Goal: Task Accomplishment & Management: Manage account settings

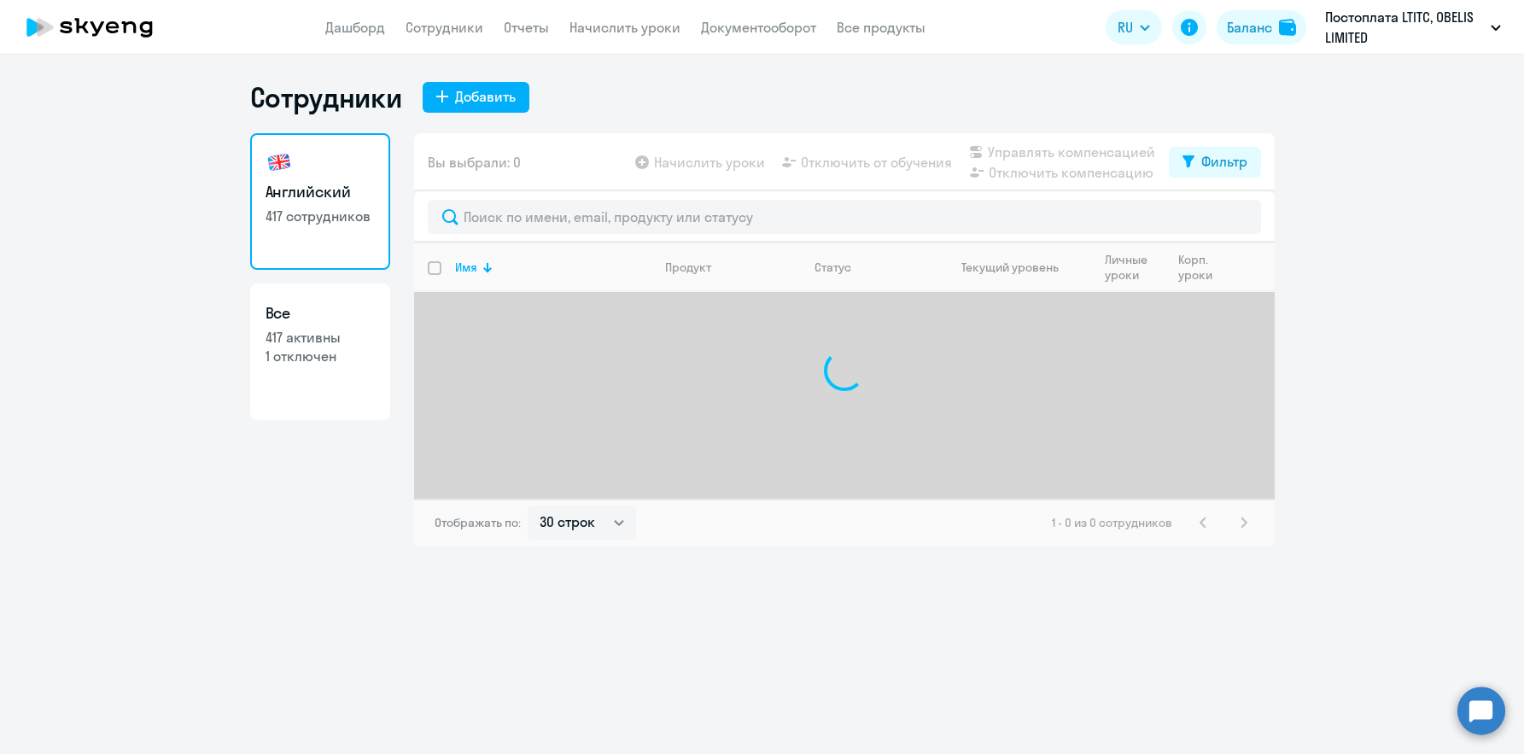
select select "30"
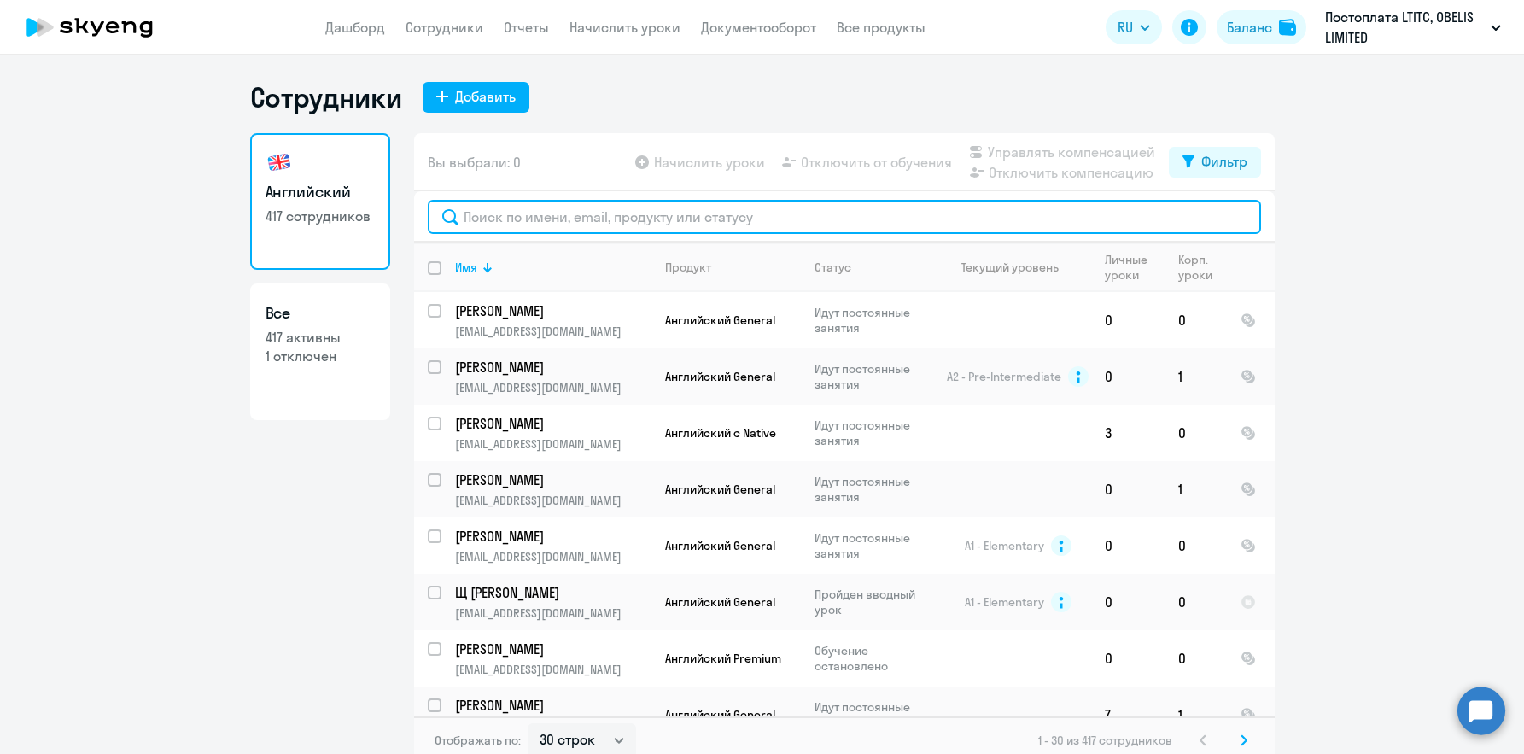
click at [608, 213] on input "text" at bounding box center [845, 217] width 834 height 34
paste input "[EMAIL_ADDRESS][DOMAIN_NAME]"
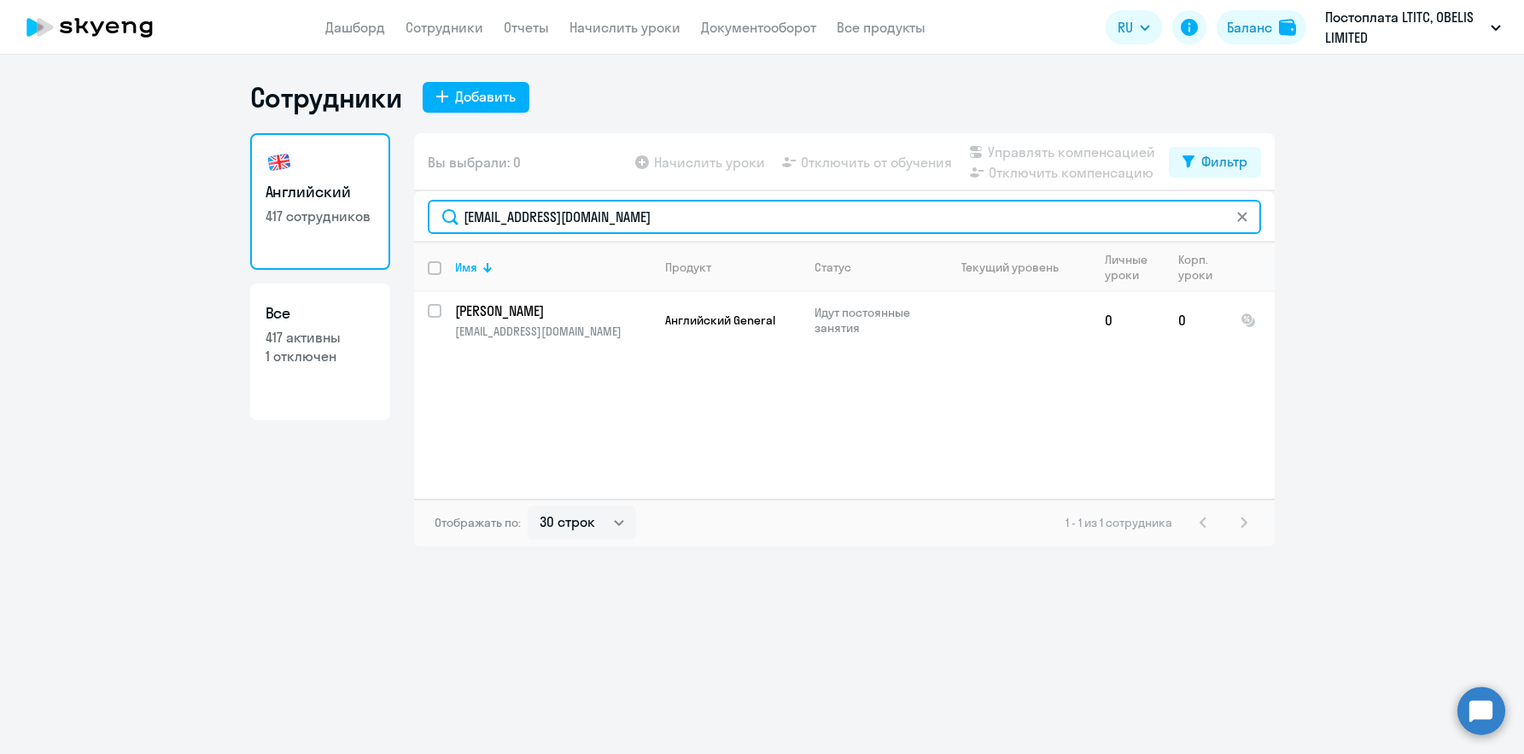
type input "[EMAIL_ADDRESS][DOMAIN_NAME]"
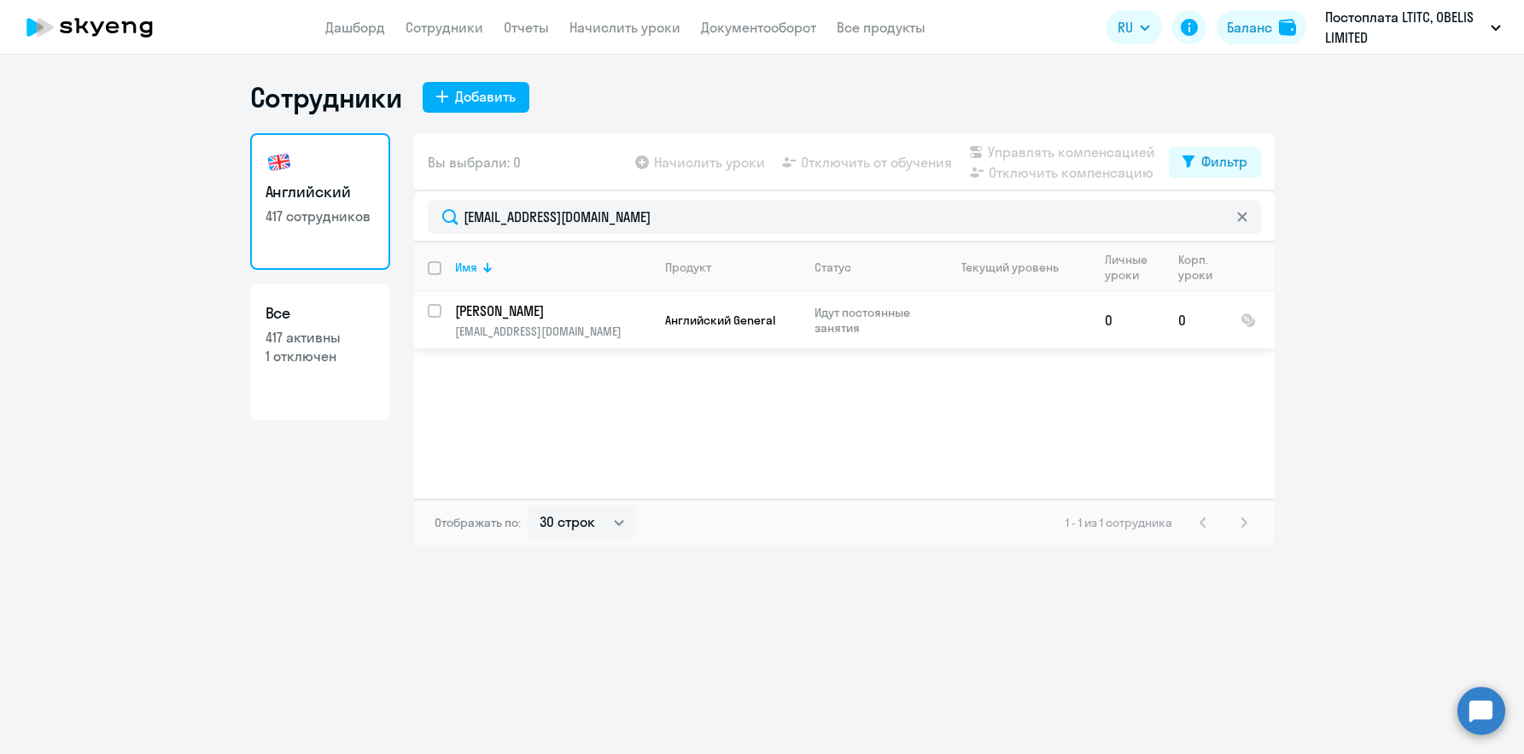
click at [547, 311] on p "[PERSON_NAME]" at bounding box center [551, 310] width 193 height 19
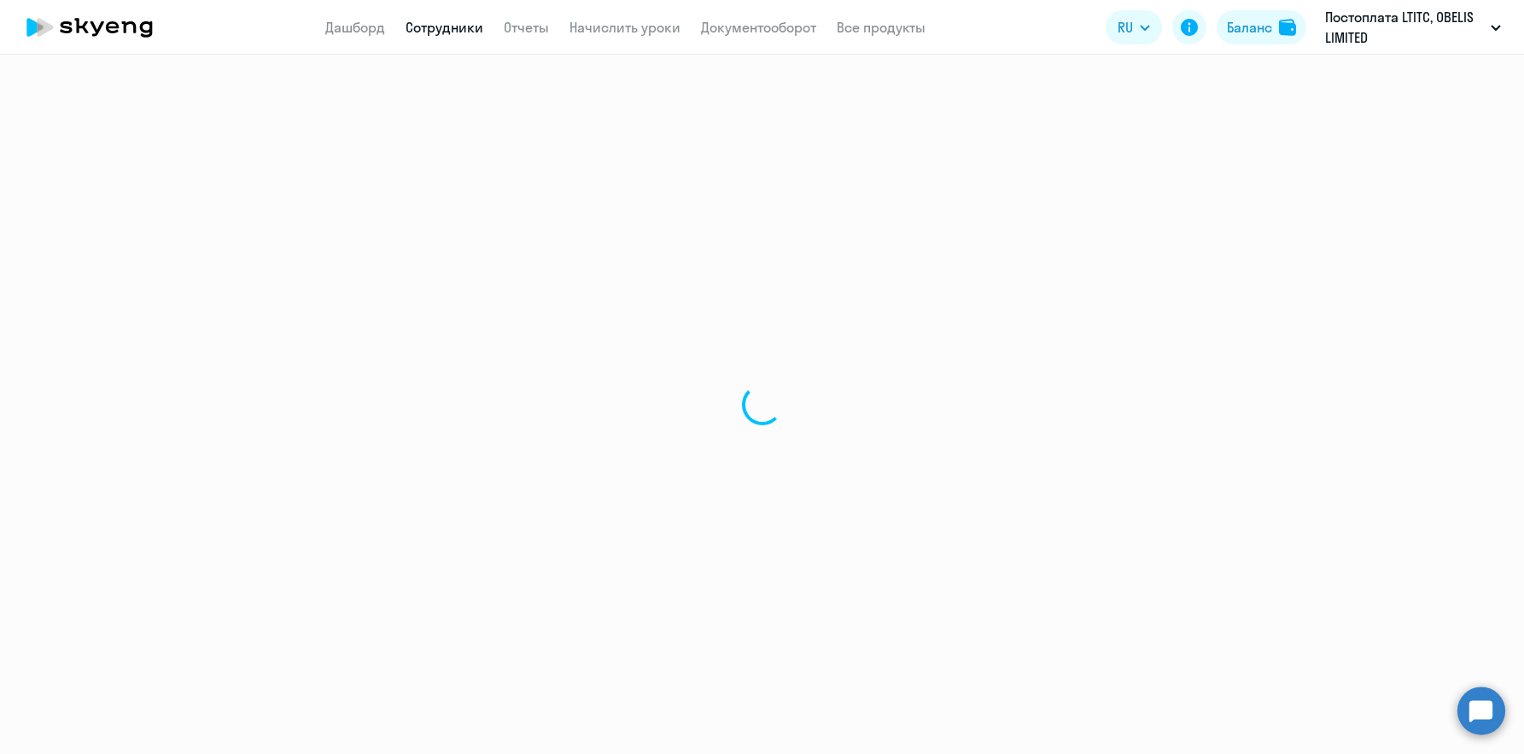
select select "english"
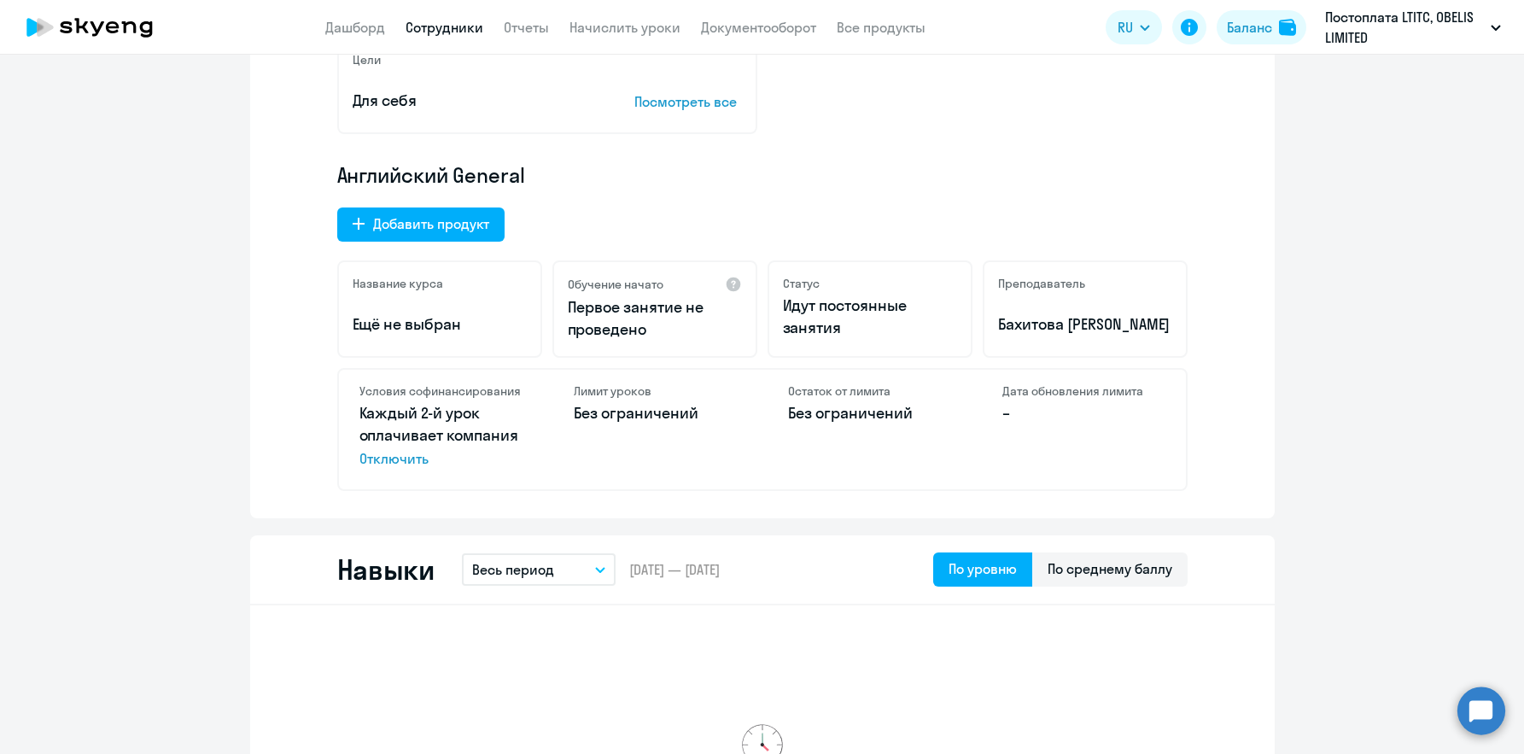
scroll to position [427, 0]
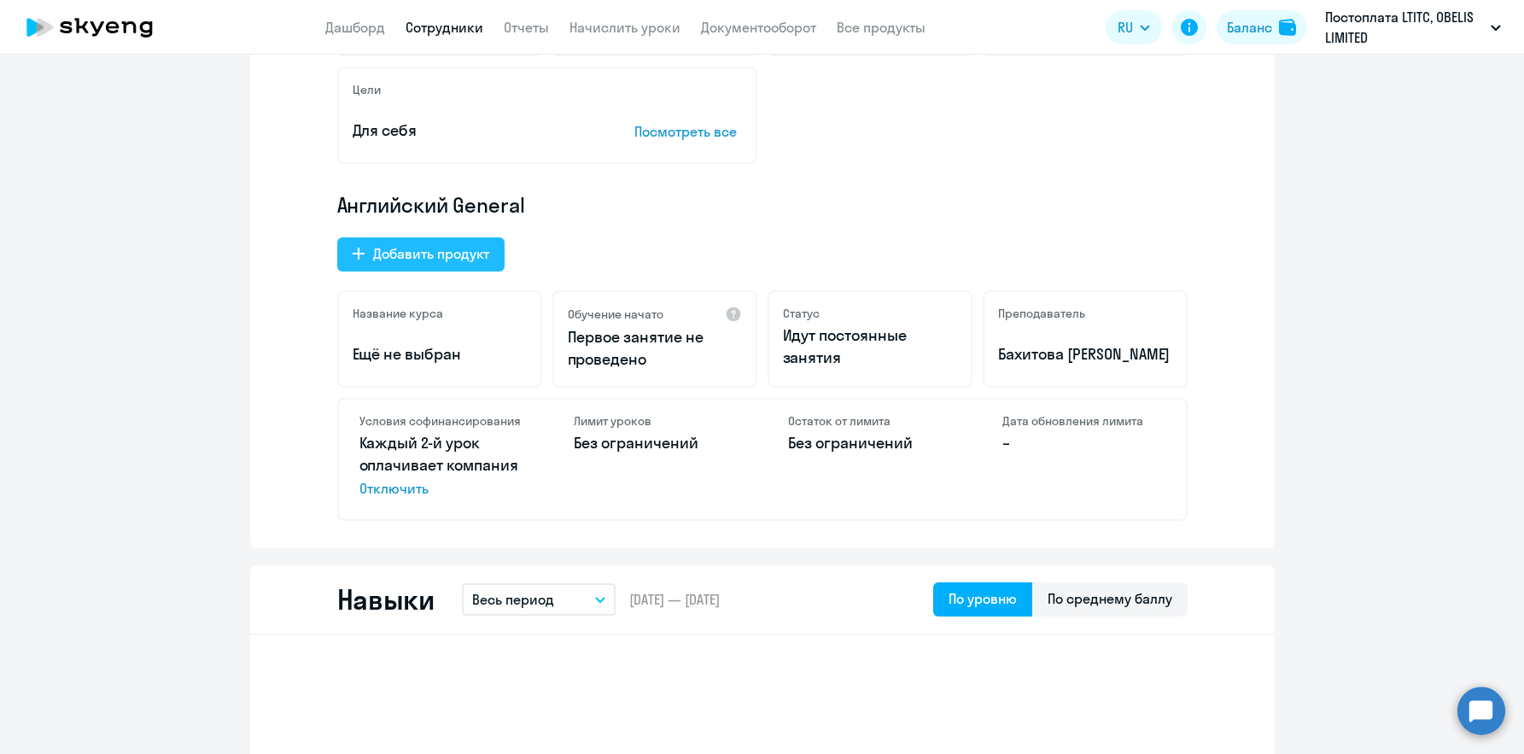
click at [463, 245] on div "Добавить продукт" at bounding box center [431, 253] width 116 height 20
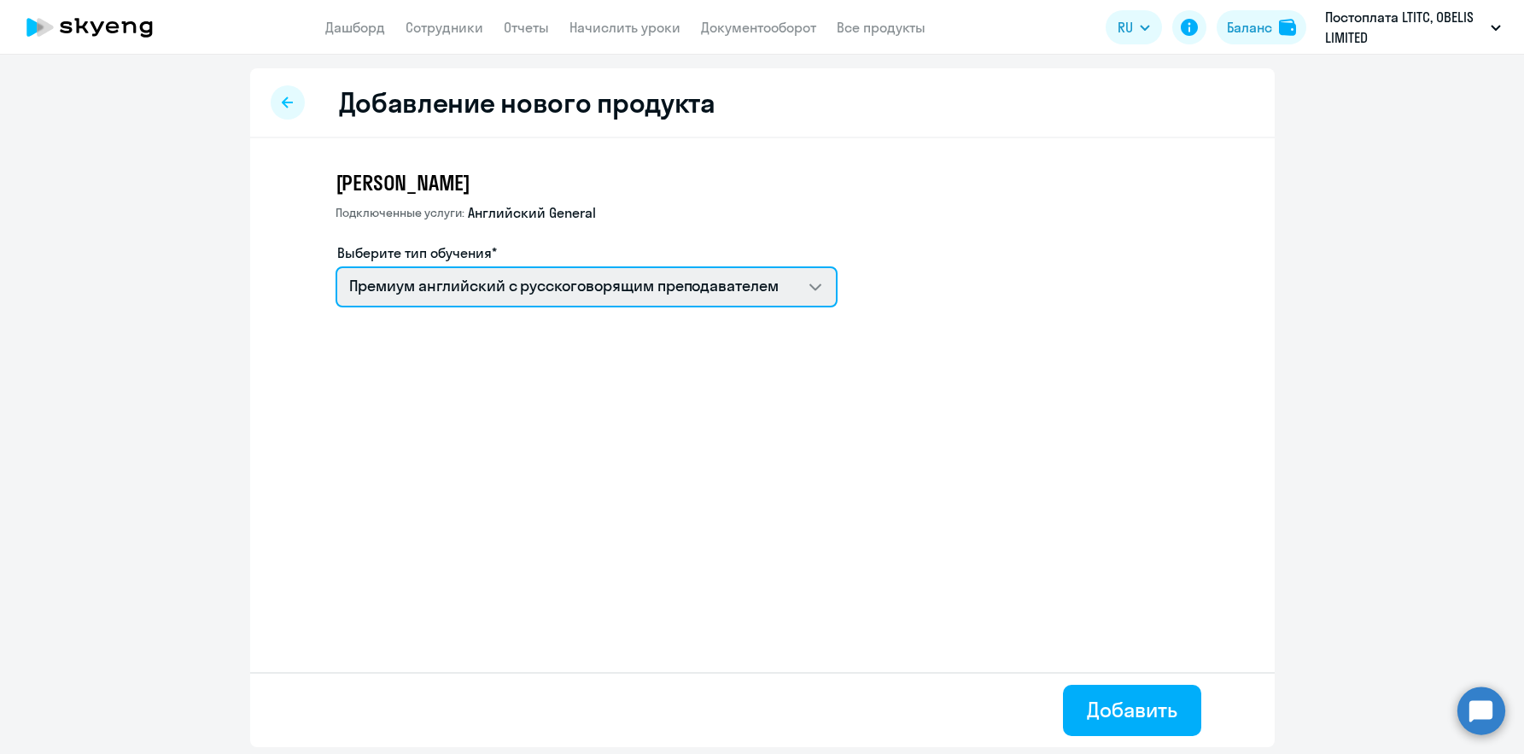
click at [546, 290] on select "Премиум [DEMOGRAPHIC_DATA] с русскоговорящим преподавателем Английский General …" at bounding box center [587, 286] width 502 height 41
select select "english_adult_native_speaker"
click at [336, 266] on select "Премиум [DEMOGRAPHIC_DATA] с русскоговорящим преподавателем Английский General …" at bounding box center [587, 286] width 502 height 41
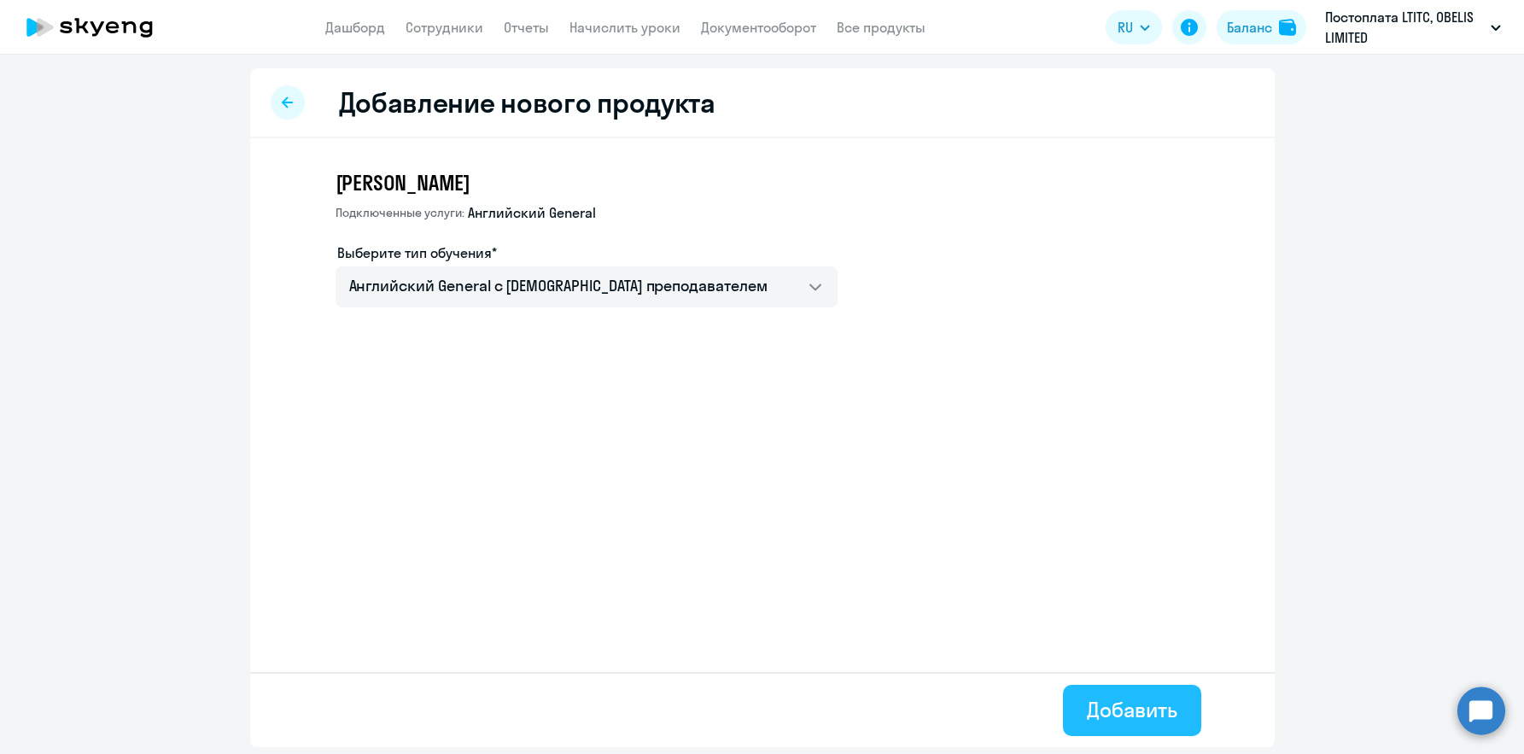
click at [1111, 712] on div "Добавить" at bounding box center [1132, 709] width 90 height 27
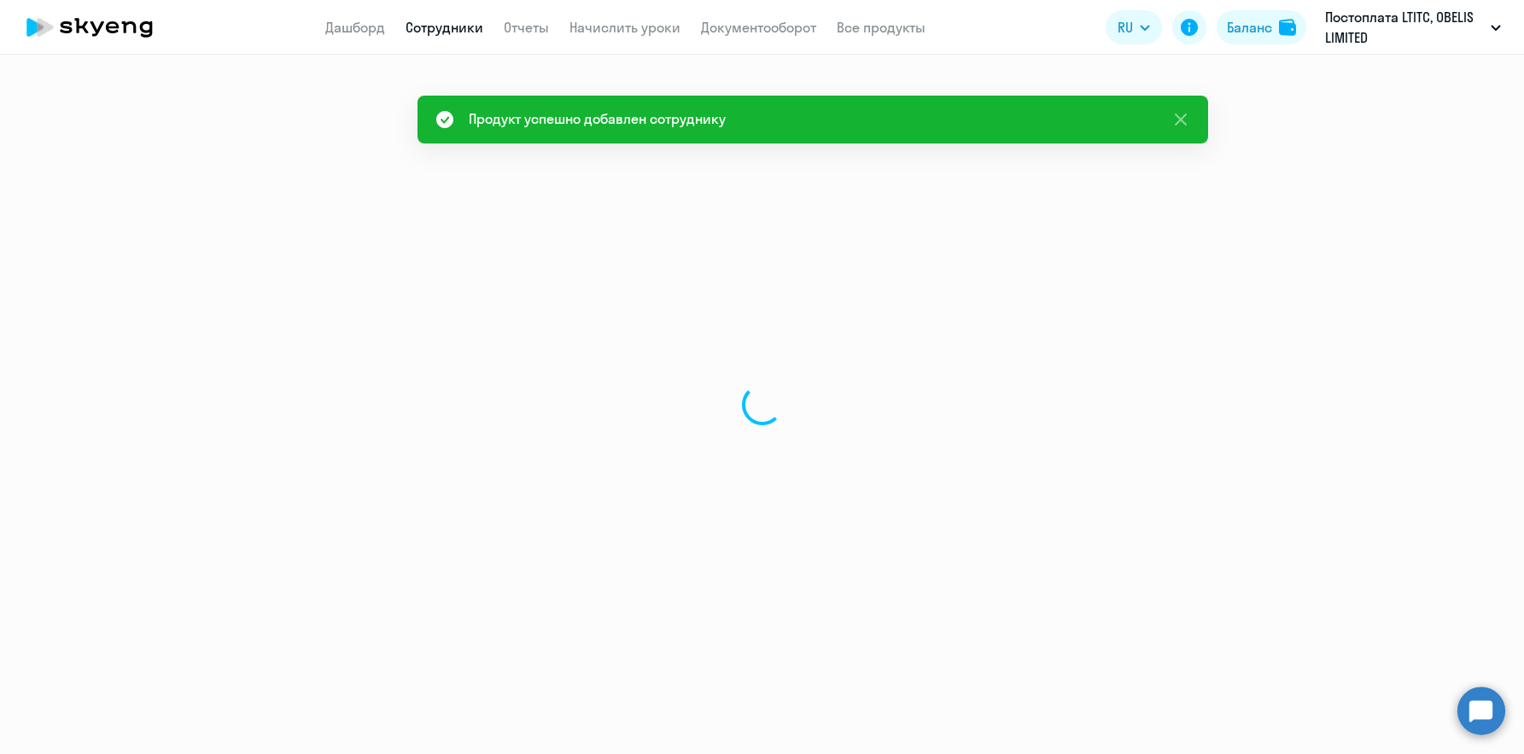
select select "english"
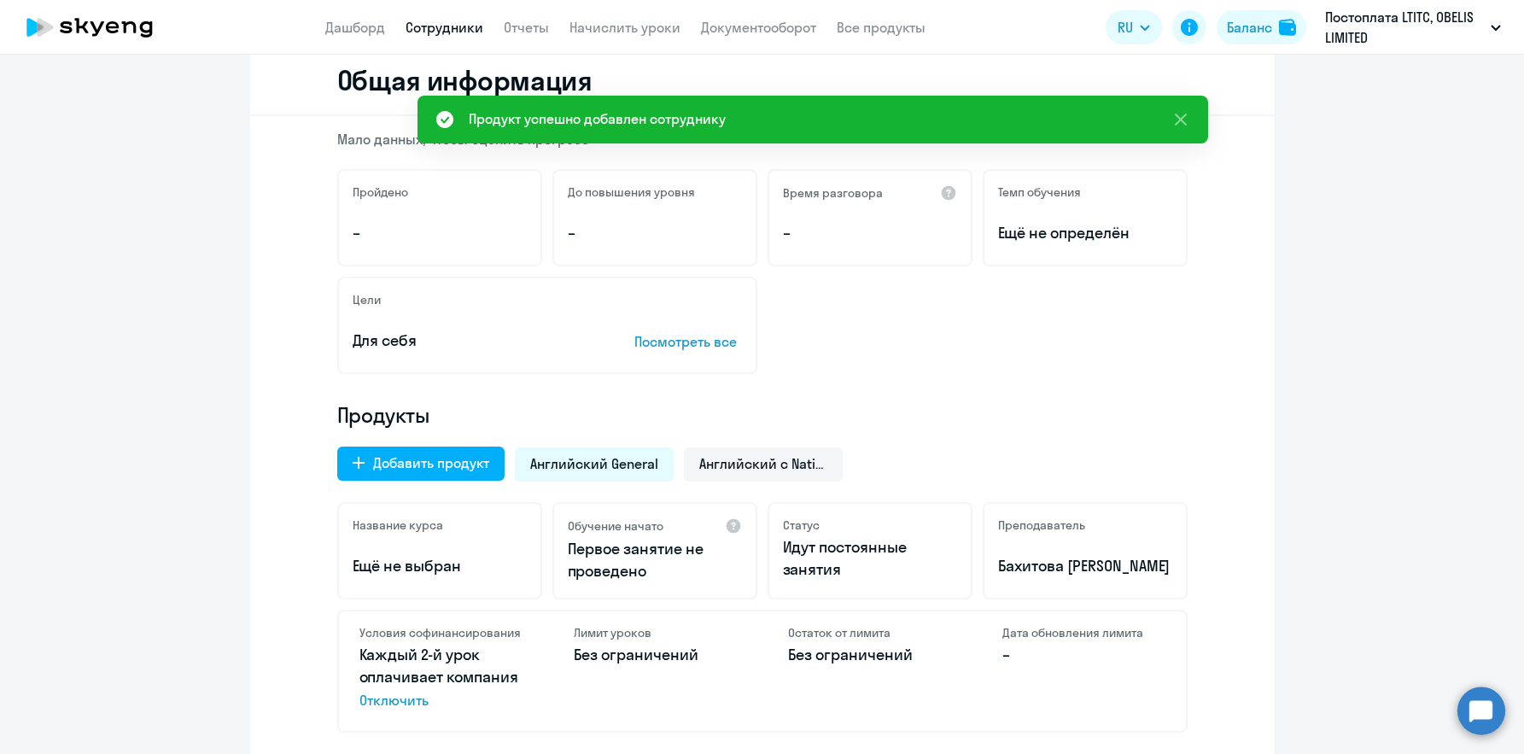
scroll to position [427, 0]
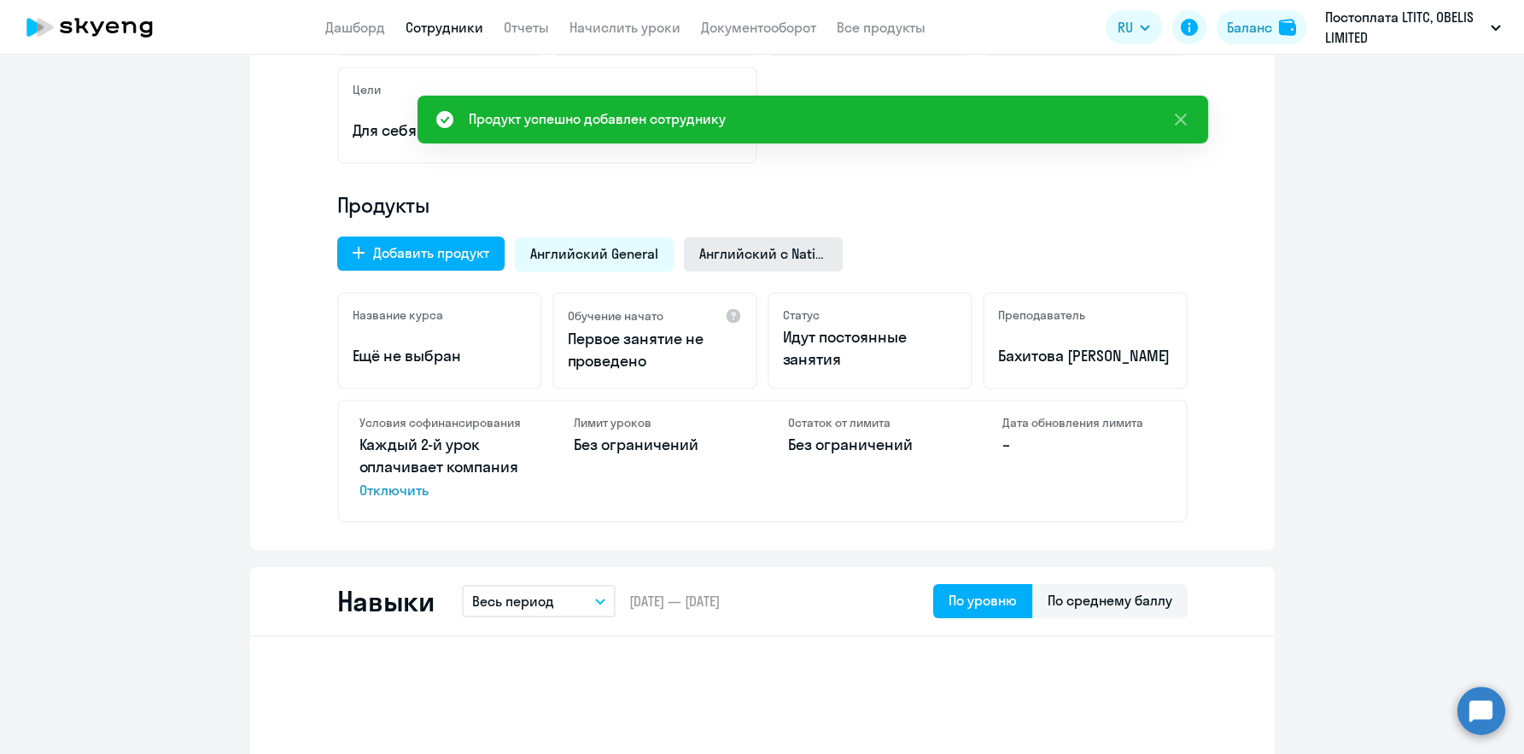
click at [787, 256] on span "Английский с Native" at bounding box center [763, 253] width 128 height 19
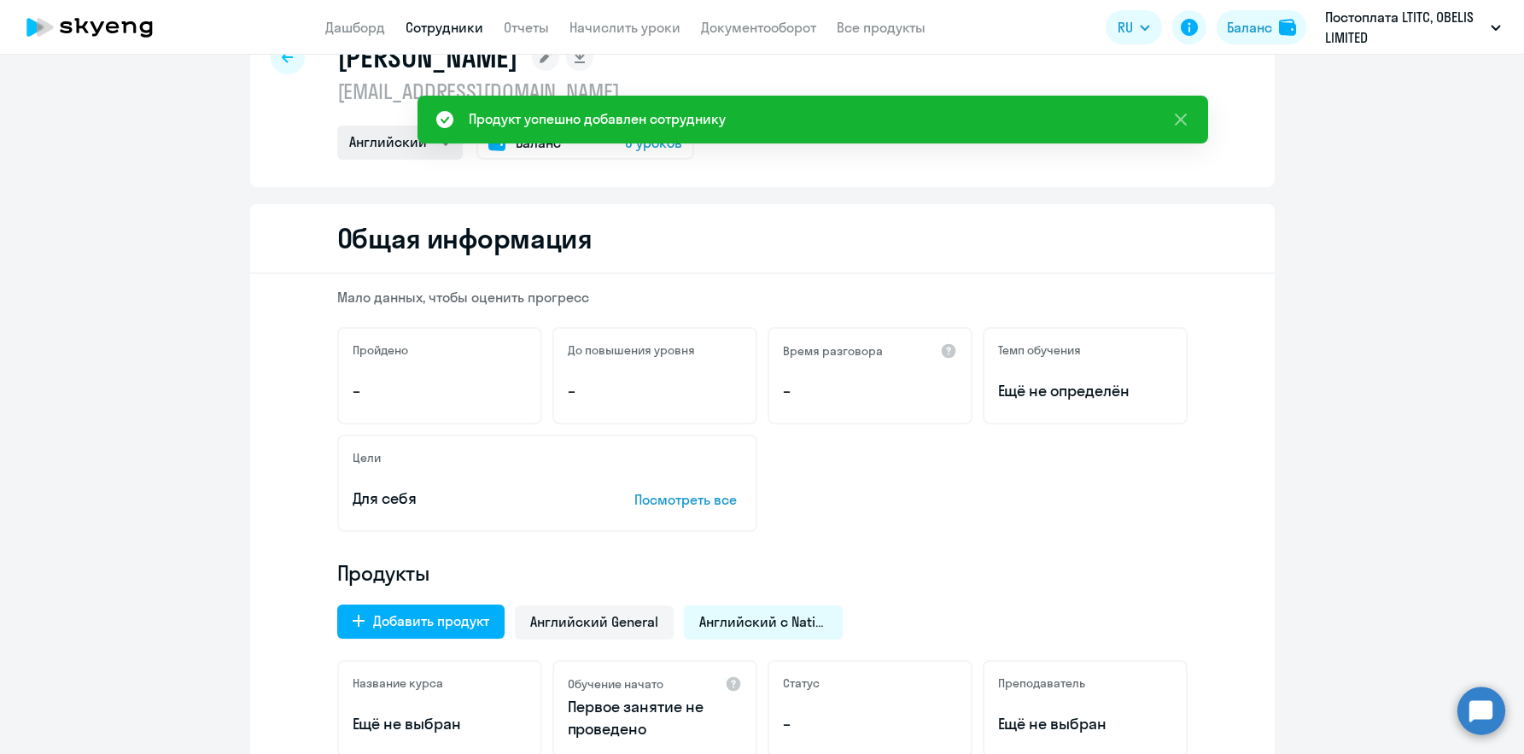
scroll to position [0, 0]
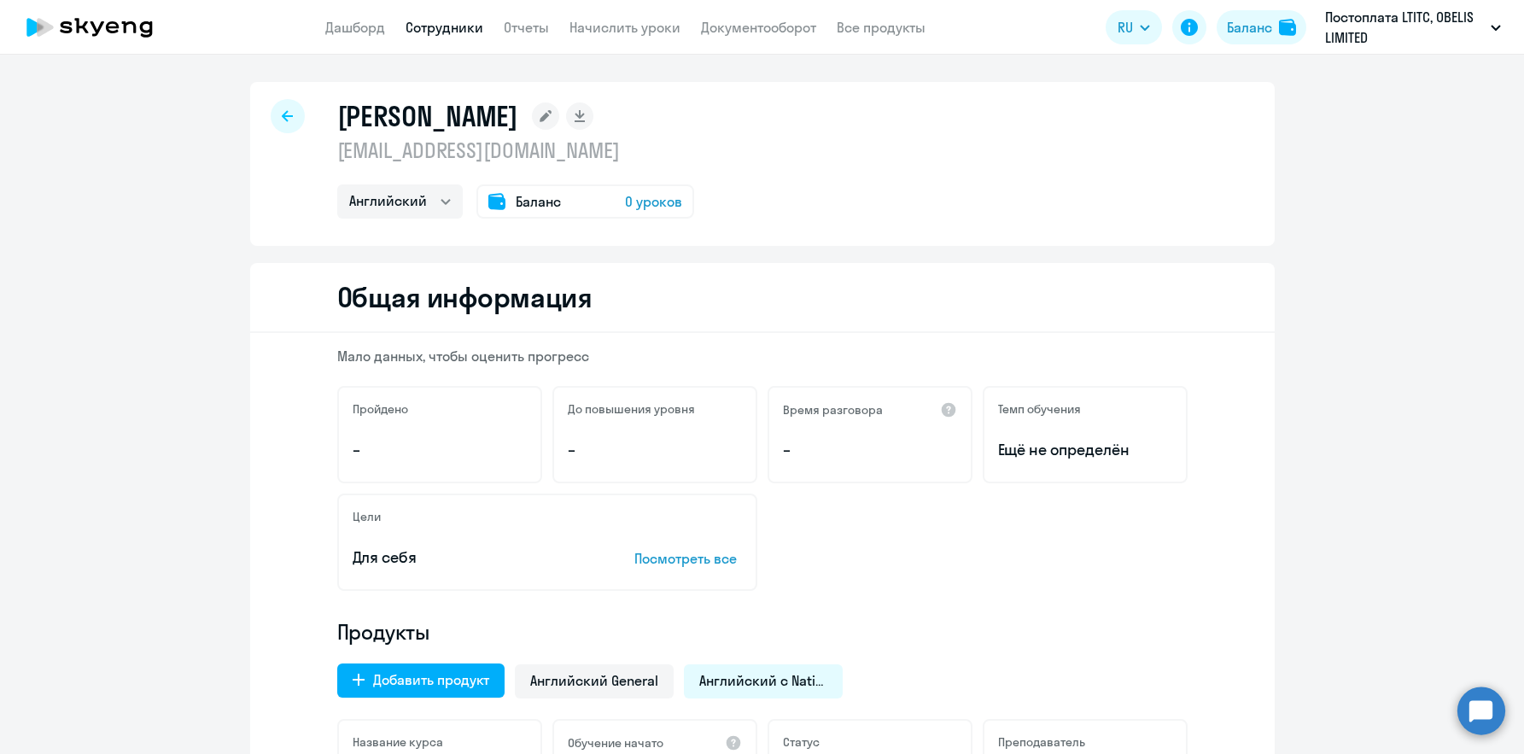
drag, startPoint x: 335, startPoint y: 109, endPoint x: 588, endPoint y: 158, distance: 257.4
click at [588, 158] on div "[PERSON_NAME] [EMAIL_ADDRESS][DOMAIN_NAME] Английский Баланс 0 уроков" at bounding box center [515, 159] width 357 height 120
copy div "[PERSON_NAME] [PERSON_NAME][EMAIL_ADDRESS][DOMAIN_NAME]"
click at [290, 114] on div at bounding box center [288, 116] width 34 height 34
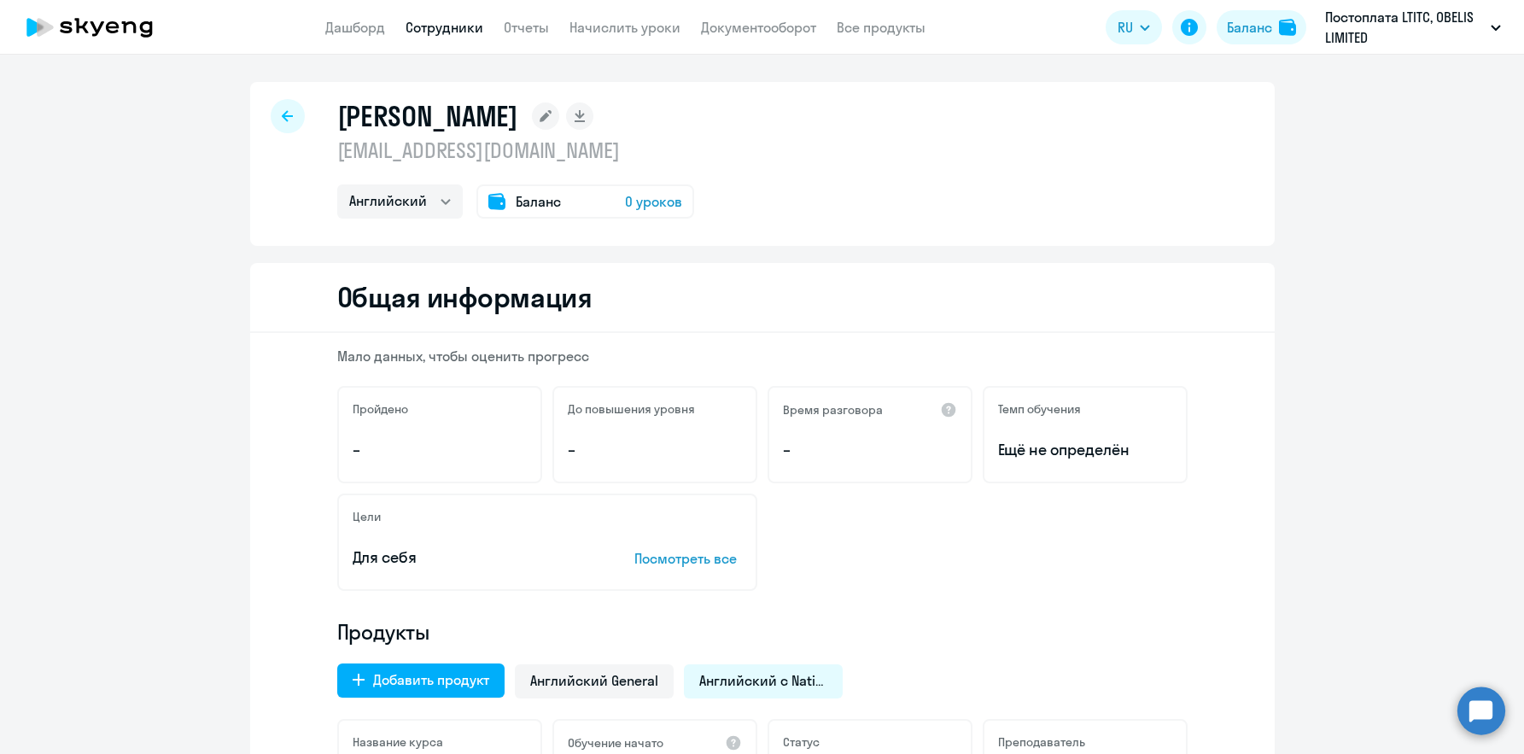
select select "30"
